Goal: Information Seeking & Learning: Learn about a topic

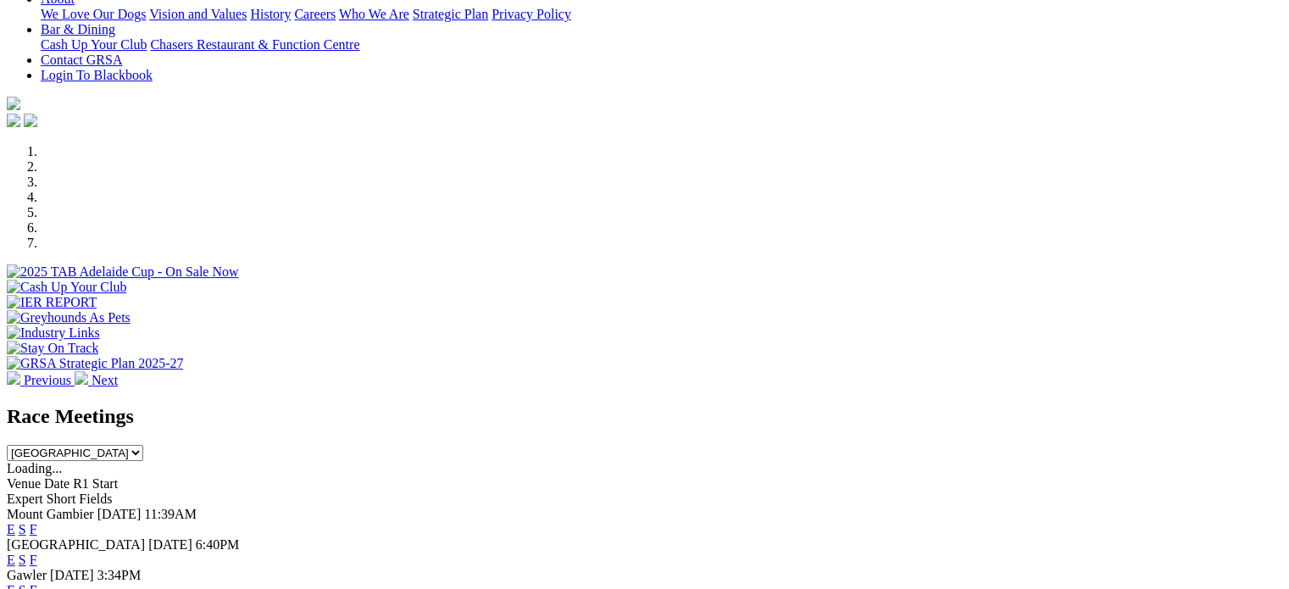
scroll to position [405, 0]
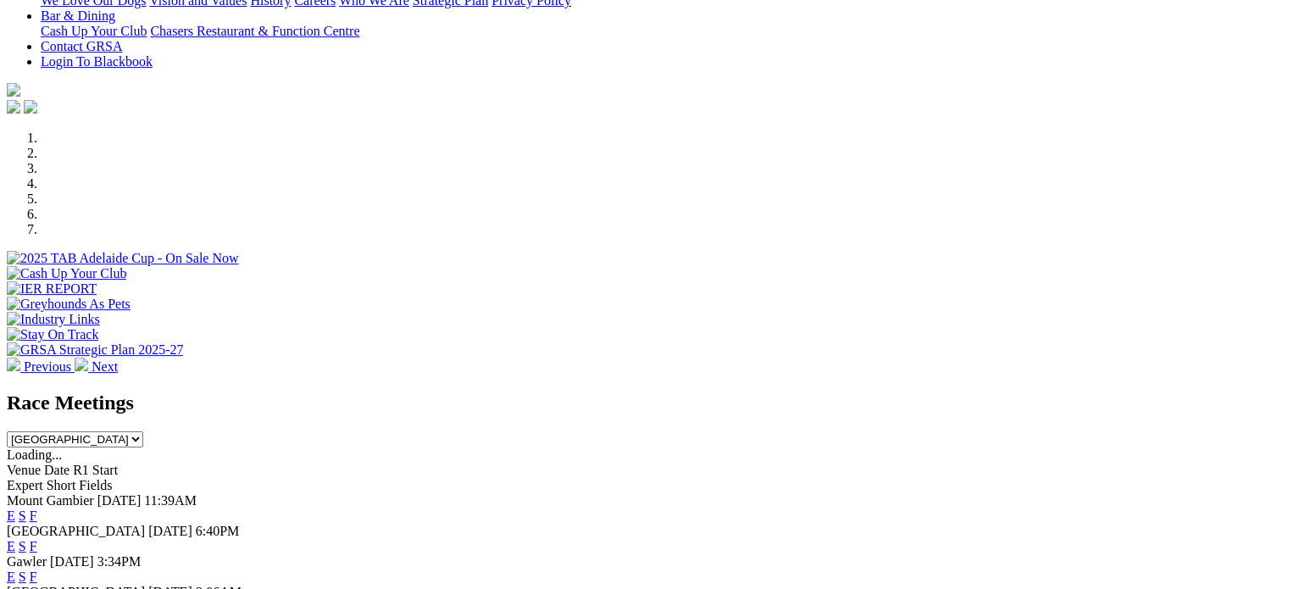
click at [37, 539] on link "F" at bounding box center [34, 546] width 8 height 14
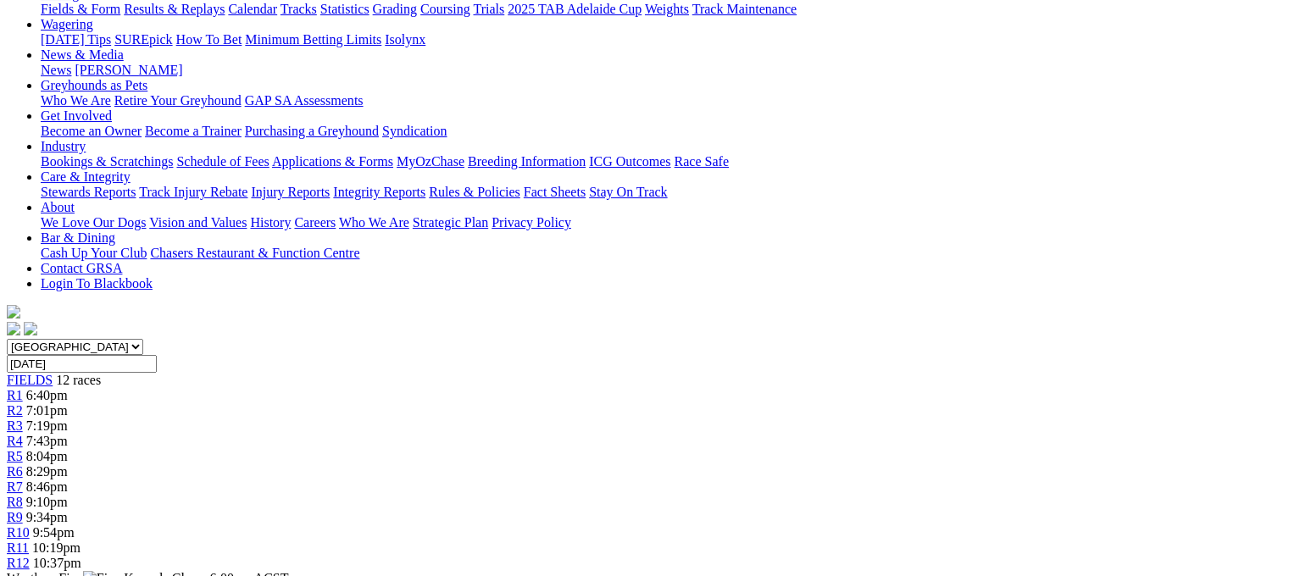
scroll to position [214, 0]
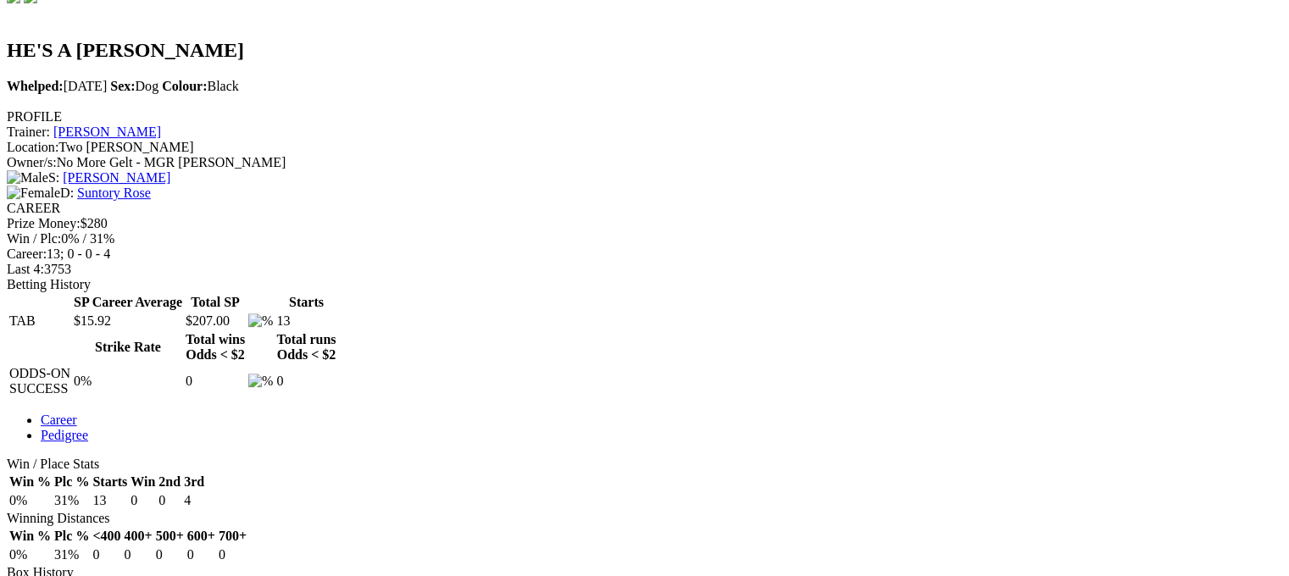
scroll to position [548, 0]
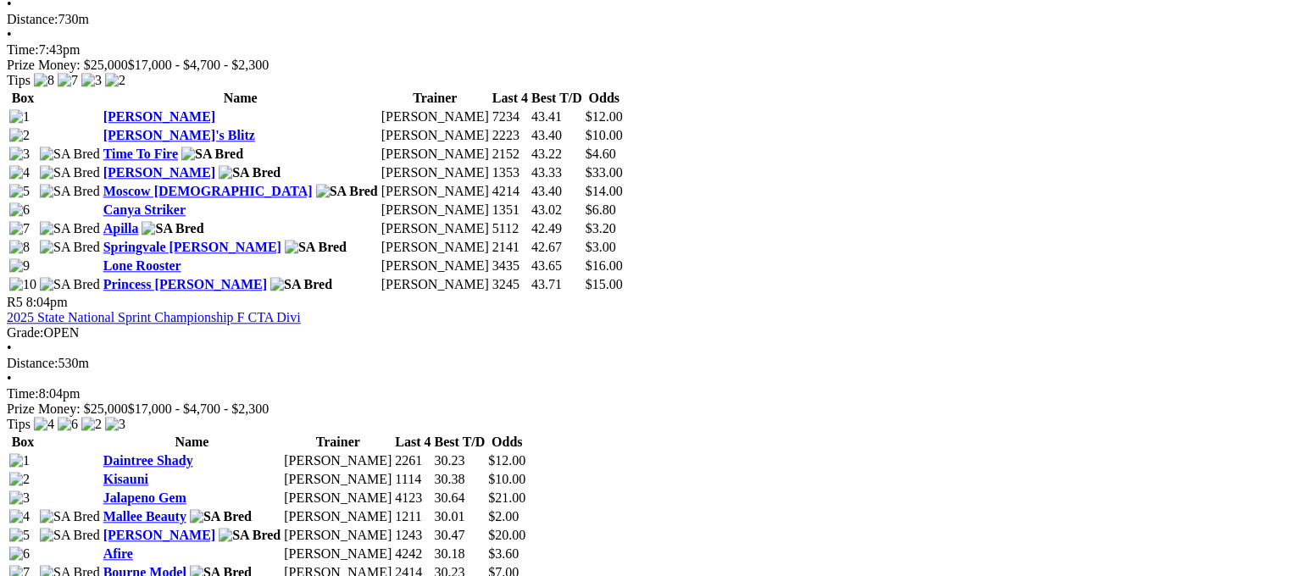
scroll to position [1783, 0]
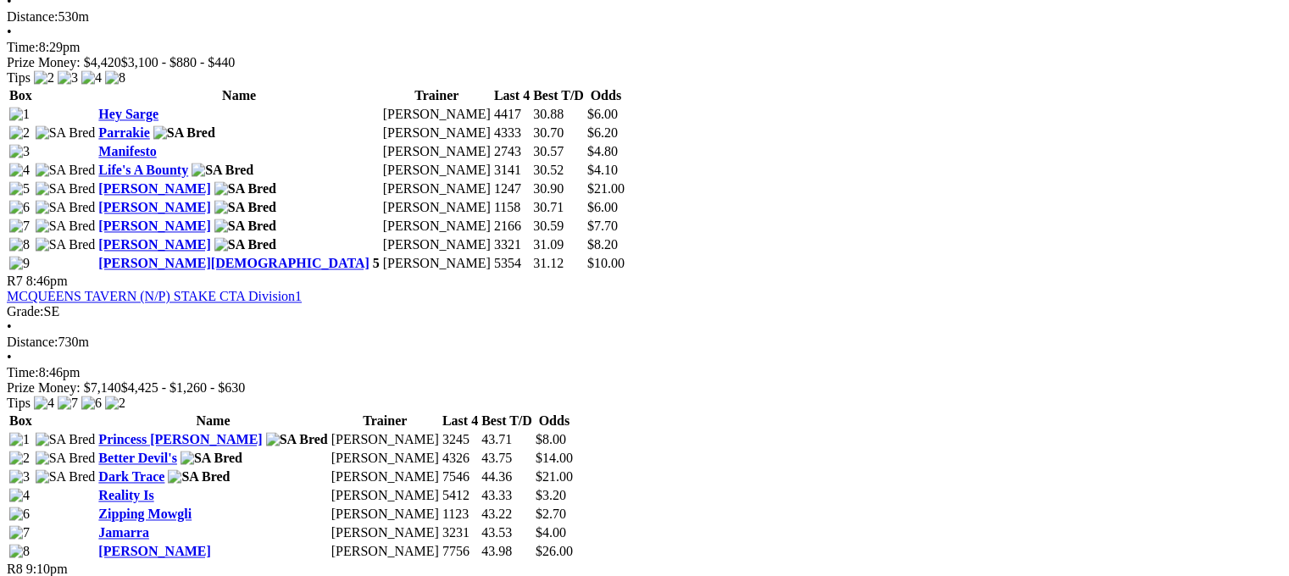
scroll to position [2471, 0]
